Goal: Information Seeking & Learning: Learn about a topic

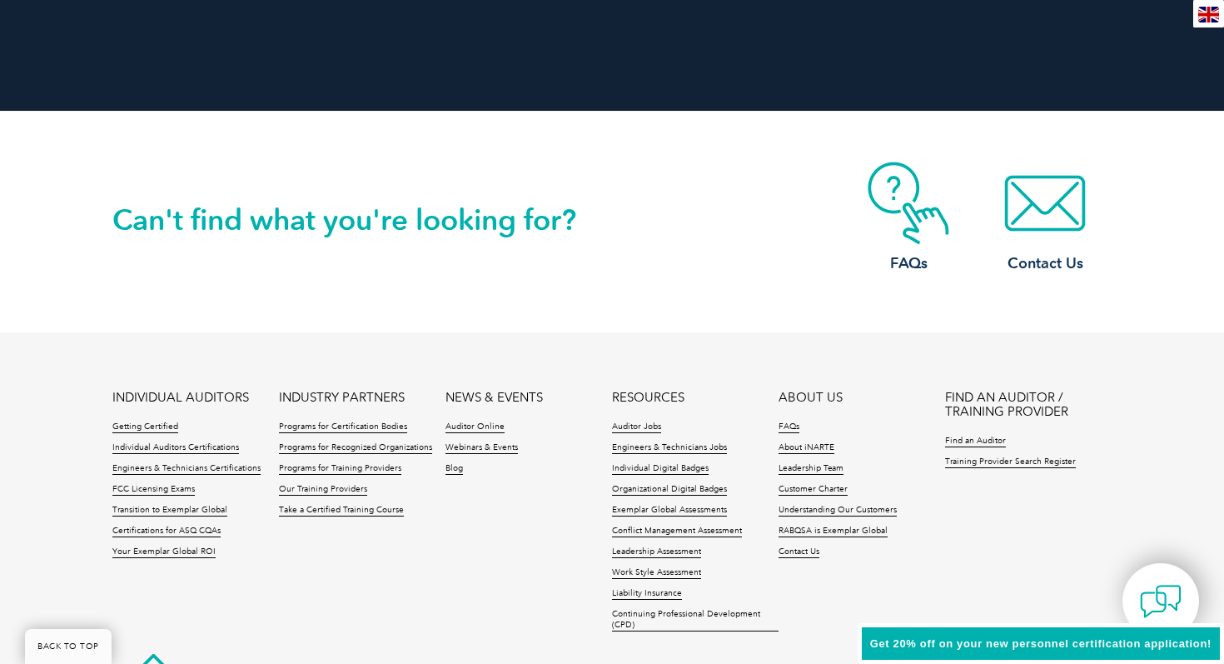
scroll to position [3810, 0]
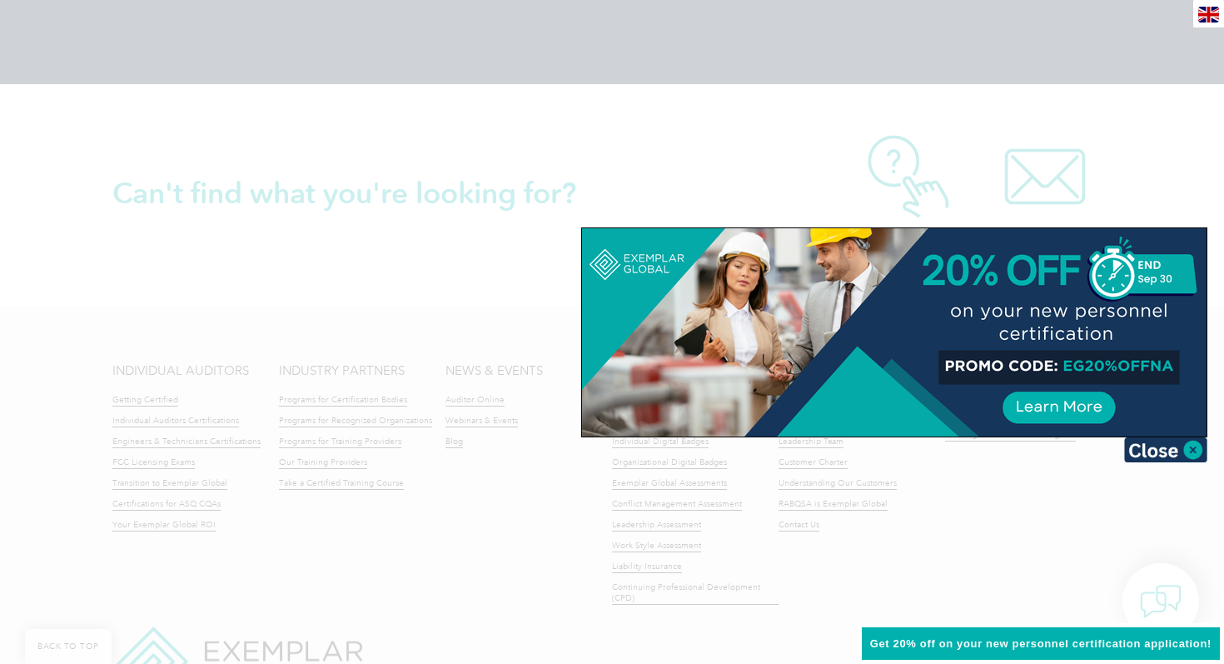
click at [782, 172] on div at bounding box center [612, 332] width 1224 height 664
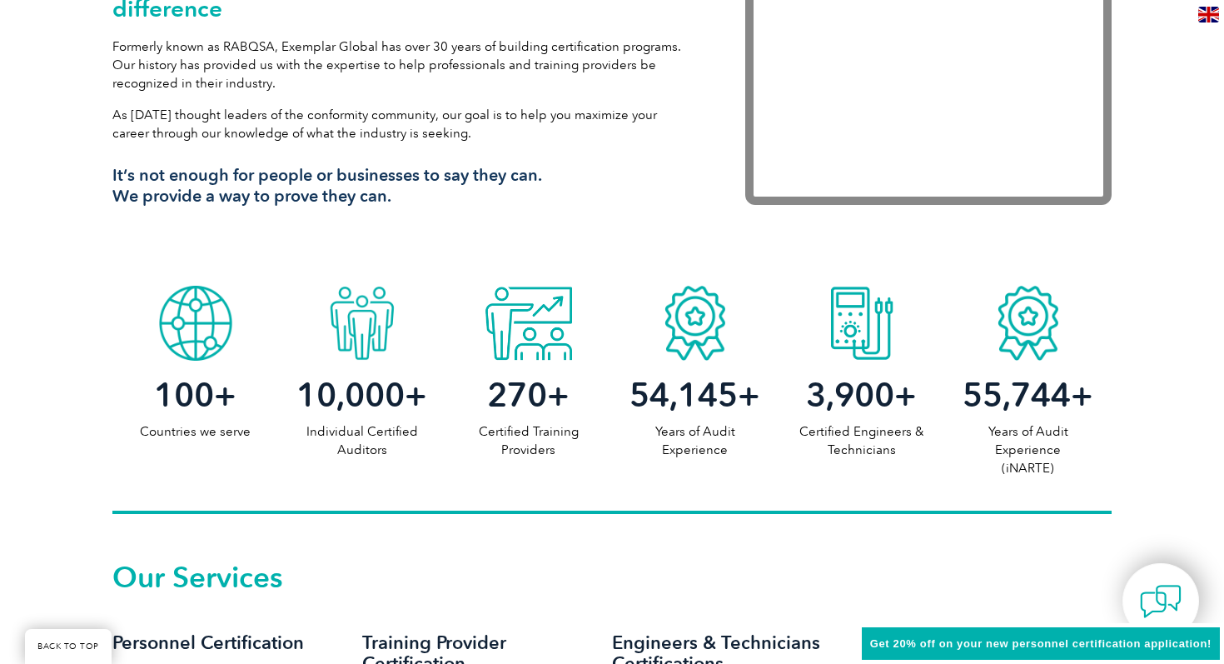
scroll to position [0, 0]
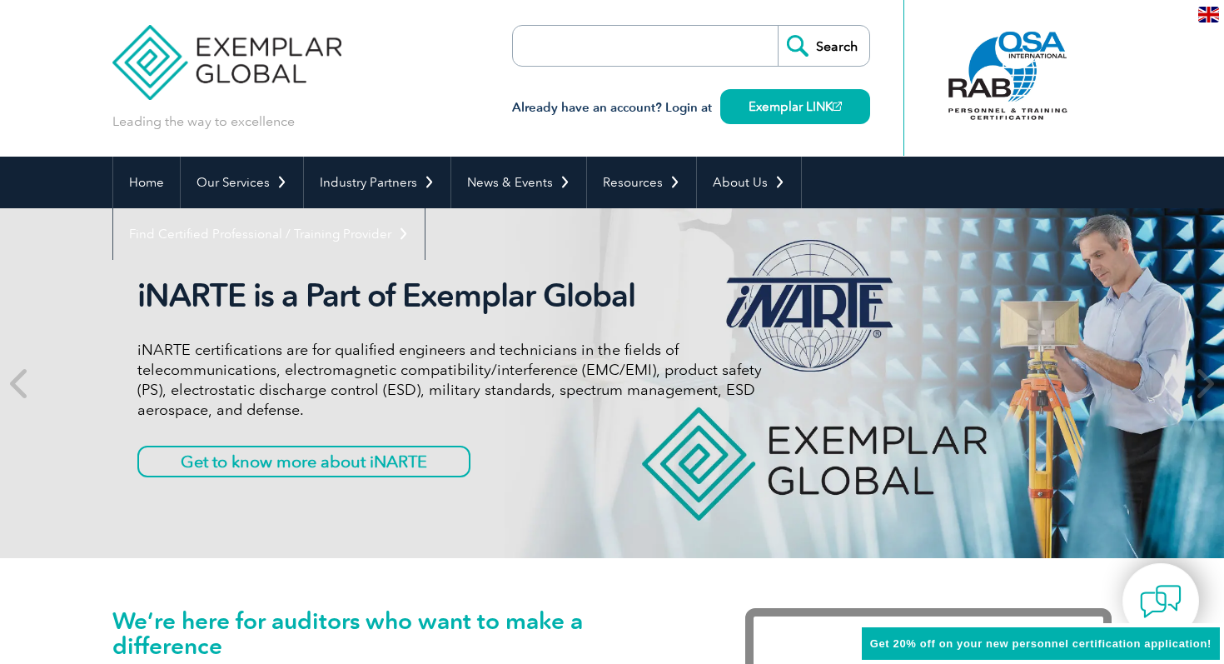
click at [567, 47] on input "search" at bounding box center [608, 46] width 175 height 40
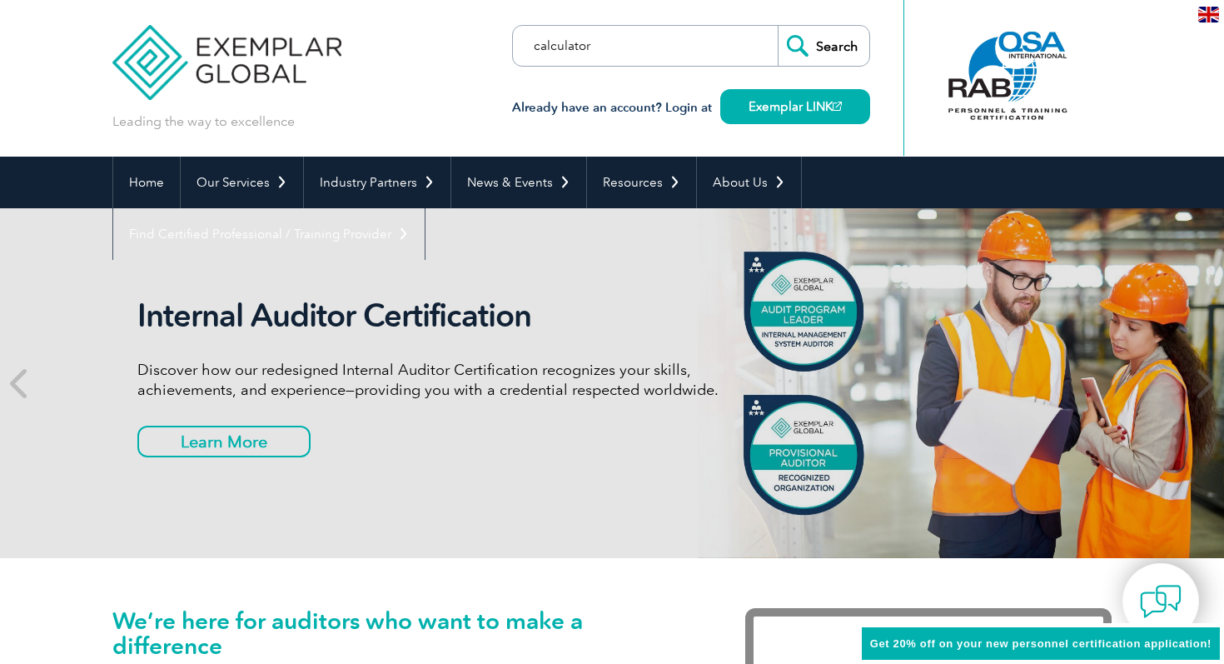
type input "calculator"
click at [778, 26] on input "Search" at bounding box center [824, 46] width 92 height 40
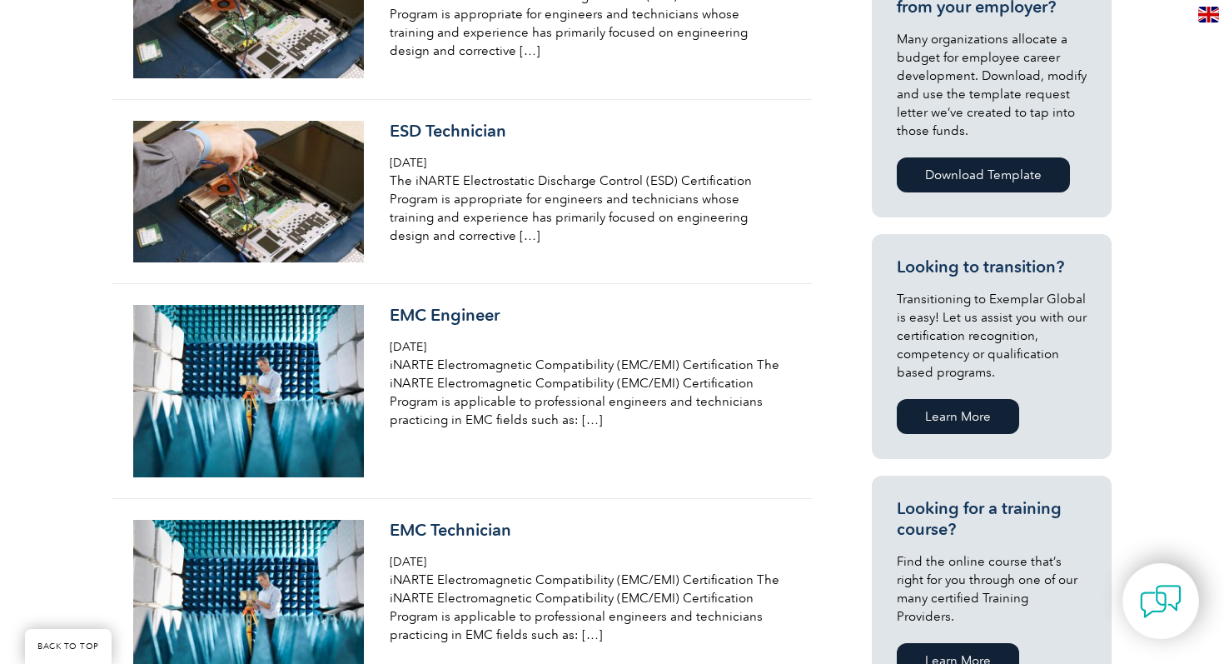
scroll to position [1017, 0]
